Goal: Task Accomplishment & Management: Manage account settings

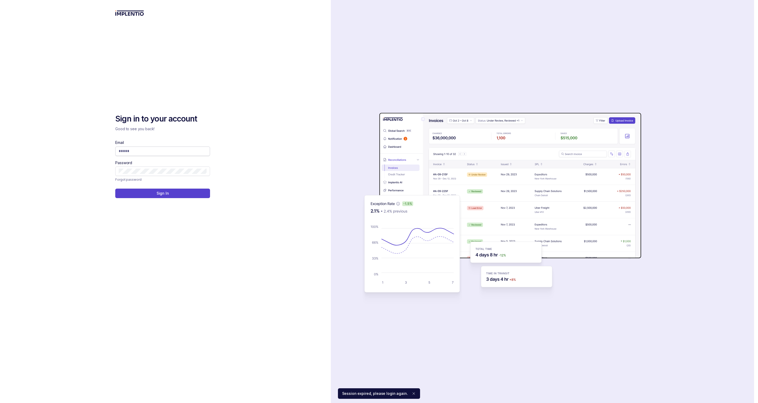
click at [142, 152] on input "Email" at bounding box center [163, 150] width 88 height 5
type input "**********"
